Goal: Entertainment & Leisure: Browse casually

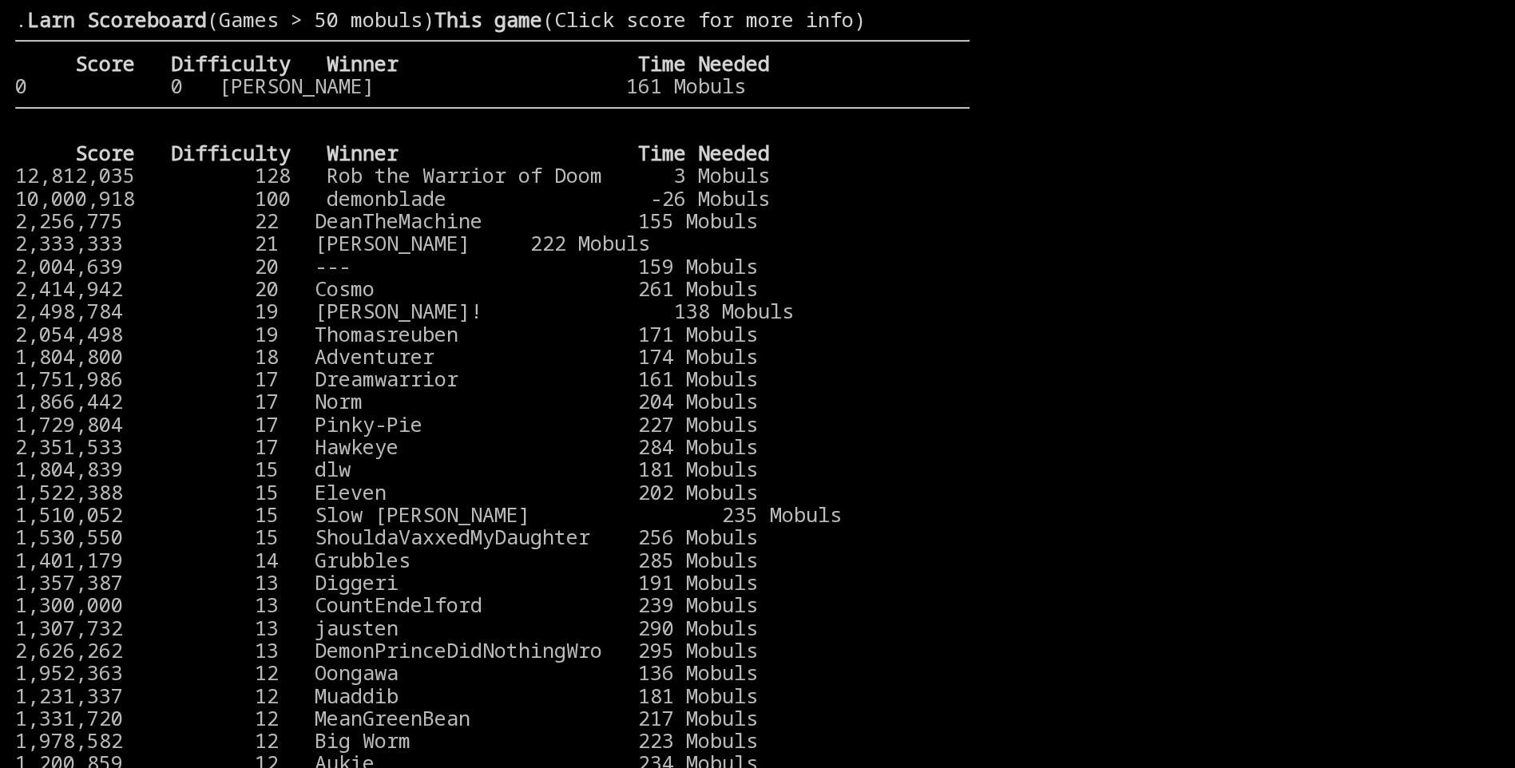
click at [160, 8] on larn ". Larn Scoreboard (Games > 50 mobuls) This game (Click score for more info) Sco…" at bounding box center [492, 369] width 954 height 722
